Goal: Transaction & Acquisition: Book appointment/travel/reservation

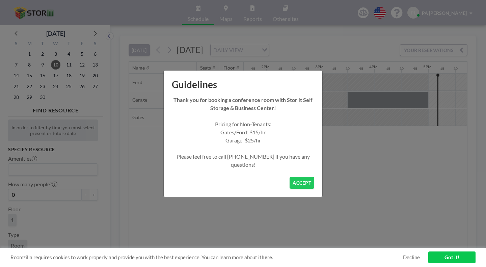
scroll to position [0, 735]
click at [290, 177] on button "ACCEPT" at bounding box center [302, 183] width 25 height 12
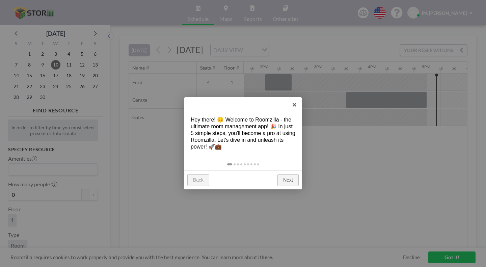
click at [288, 174] on link "Next" at bounding box center [288, 180] width 21 height 12
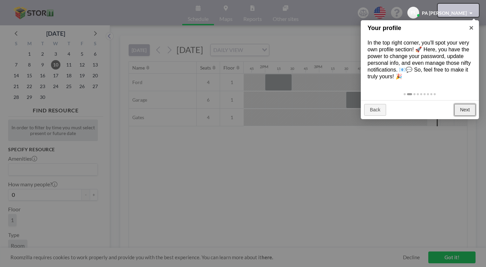
click at [467, 104] on link "Next" at bounding box center [465, 110] width 21 height 12
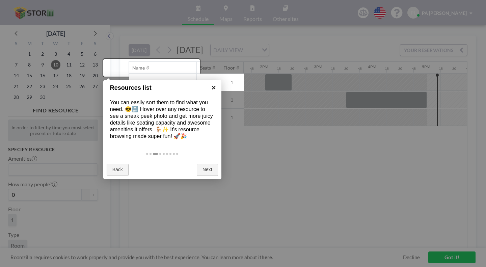
click at [215, 88] on link "×" at bounding box center [213, 87] width 15 height 15
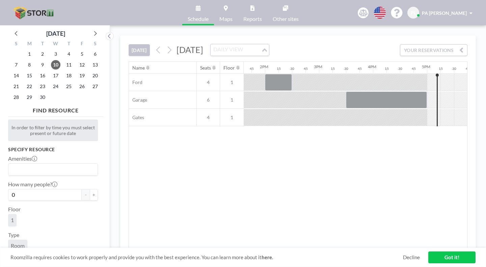
click at [269, 44] on div "Loading..." at bounding box center [265, 49] width 8 height 10
click at [278, 61] on li "WEEKLY VIEW" at bounding box center [272, 62] width 53 height 10
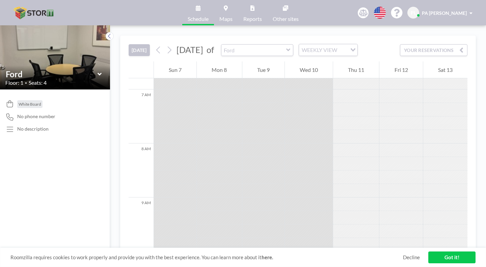
scroll to position [374, 0]
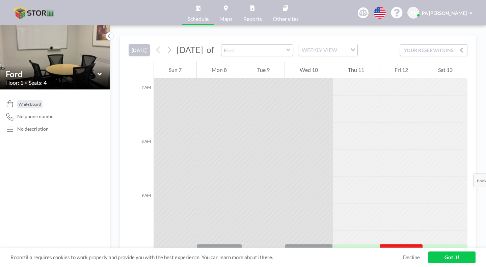
click at [380, 244] on div at bounding box center [401, 251] width 43 height 14
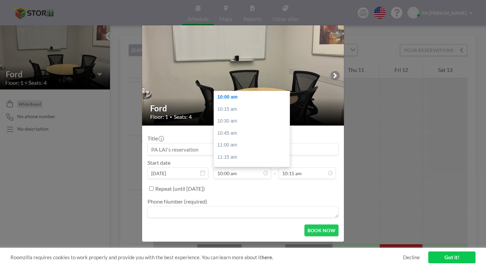
scroll to position [0, 0]
click at [0, 0] on icon at bounding box center [0, 0] width 0 height 0
click at [388, 136] on div "Ford Floor: 1 • Seats: 4 Title Start date [DATE] From 10:00 am 10:00 am 10:15 a…" at bounding box center [243, 133] width 486 height 267
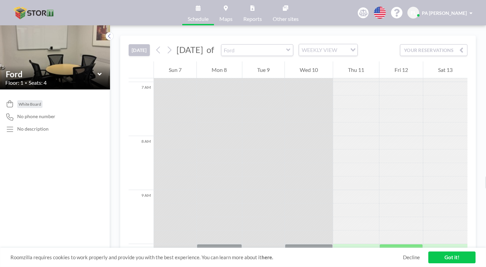
click at [388, 244] on div at bounding box center [401, 251] width 43 height 14
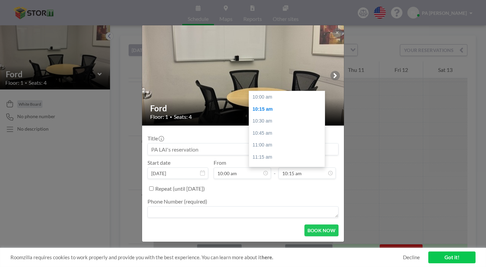
scroll to position [11, 0]
click at [263, 128] on div "11:00 am" at bounding box center [288, 134] width 79 height 12
type input "11:00 am"
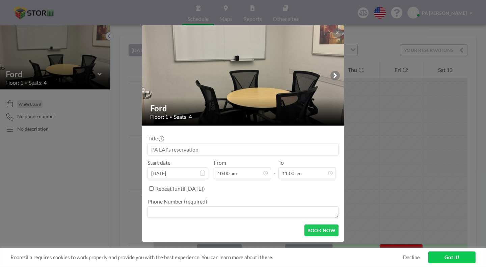
scroll to position [43, 0]
click at [185, 206] on textarea at bounding box center [243, 211] width 191 height 11
type textarea "559-9307973"
click at [305, 225] on button "BOOK NOW" at bounding box center [322, 231] width 34 height 12
